Goal: Task Accomplishment & Management: Use online tool/utility

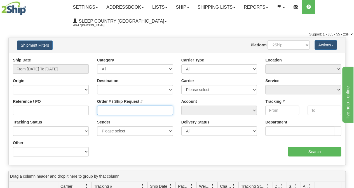
click at [117, 113] on input "Order # / Ship Request #" at bounding box center [135, 111] width 76 height 10
paste input "9002I114287"
type input "9002I114287"
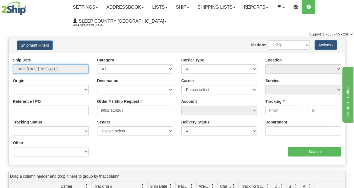
click at [50, 71] on input "From 09/22/2025 To 09/23/2025" at bounding box center [51, 69] width 76 height 10
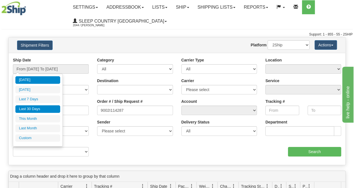
click at [43, 109] on li "Last 30 Days" at bounding box center [37, 109] width 45 height 8
type input "From 08/25/2025 To 09/23/2025"
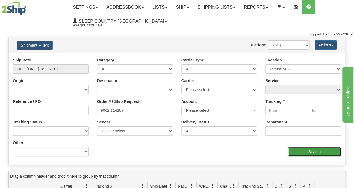
click at [306, 154] on input "Search" at bounding box center [314, 152] width 53 height 10
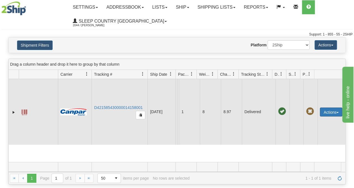
click at [324, 114] on button "Actions" at bounding box center [330, 112] width 22 height 9
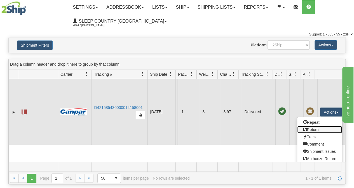
click at [304, 133] on link "Return" at bounding box center [319, 129] width 45 height 7
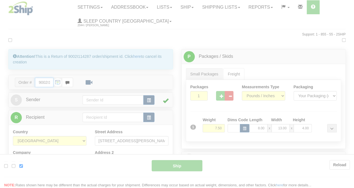
type input "1"
type input "12:00"
type input "16:00"
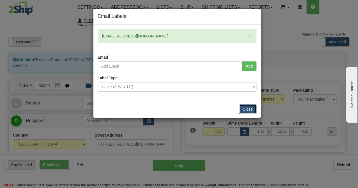
click at [250, 108] on button "Close" at bounding box center [247, 110] width 17 height 10
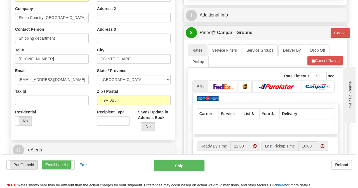
scroll to position [168, 0]
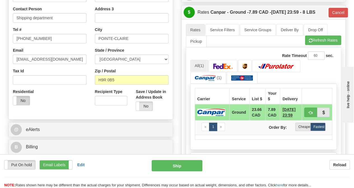
click at [24, 100] on label "No" at bounding box center [21, 100] width 16 height 9
type input "1"
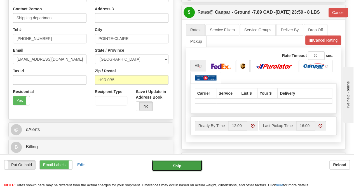
click at [169, 165] on button "Ship" at bounding box center [176, 165] width 51 height 11
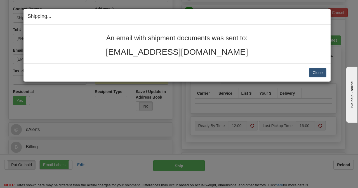
drag, startPoint x: 141, startPoint y: 49, endPoint x: 96, endPoint y: 34, distance: 47.7
click at [96, 34] on div "An email with shipment documents was sent to: [EMAIL_ADDRESS][DOMAIN_NAME]" at bounding box center [177, 45] width 298 height 22
copy div "An email with shipment documents was sent to: [EMAIL_ADDRESS][DOMAIN_NAME]"
click at [171, 101] on div "Shipping... Your SHIPMENT will EXPIRE in An email with shipment documents was s…" at bounding box center [179, 94] width 358 height 188
click at [317, 75] on button "Close" at bounding box center [317, 73] width 17 height 10
